Goal: Browse casually

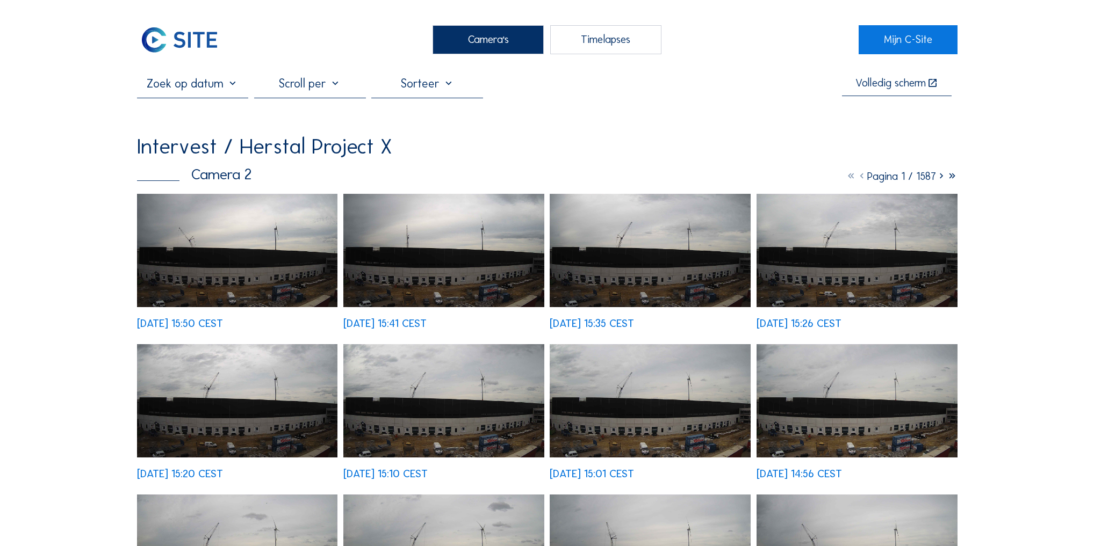
click at [827, 402] on img at bounding box center [856, 400] width 201 height 113
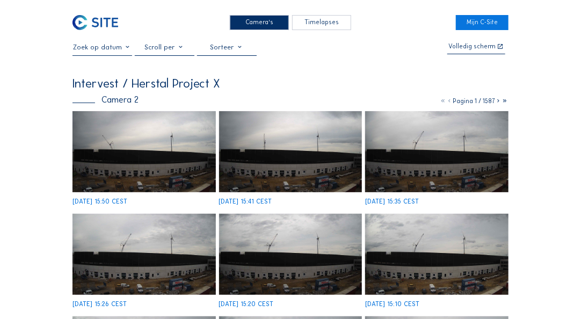
click at [138, 178] on img at bounding box center [144, 151] width 143 height 81
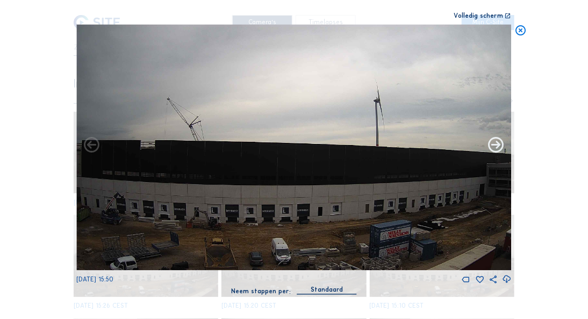
click at [495, 145] on icon at bounding box center [496, 145] width 19 height 19
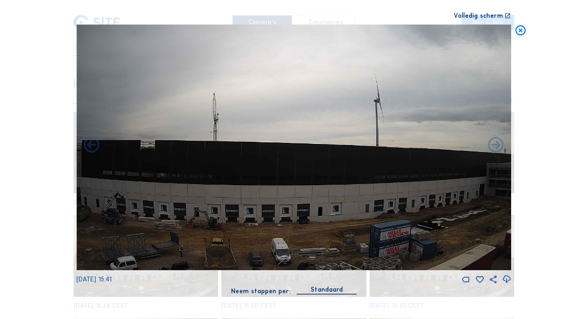
click at [495, 145] on icon at bounding box center [496, 145] width 19 height 19
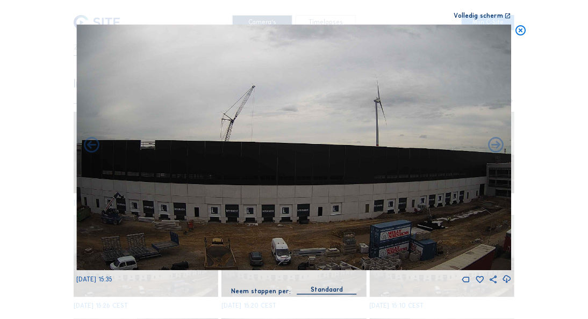
click at [521, 30] on icon at bounding box center [520, 31] width 12 height 13
